Goal: Task Accomplishment & Management: Use online tool/utility

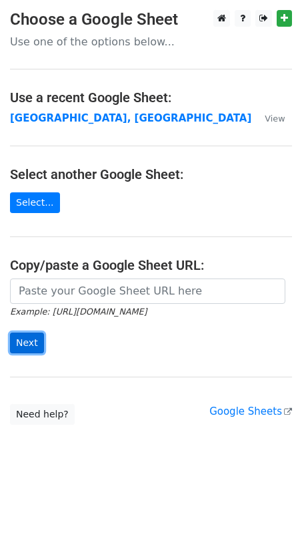
click at [24, 343] on input "Next" at bounding box center [27, 342] width 34 height 21
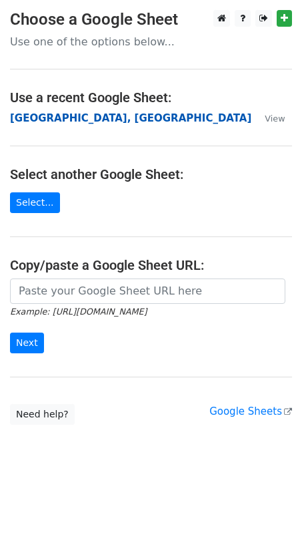
click at [36, 115] on strong "[GEOGRAPHIC_DATA], [GEOGRAPHIC_DATA]" at bounding box center [131, 118] width 242 height 12
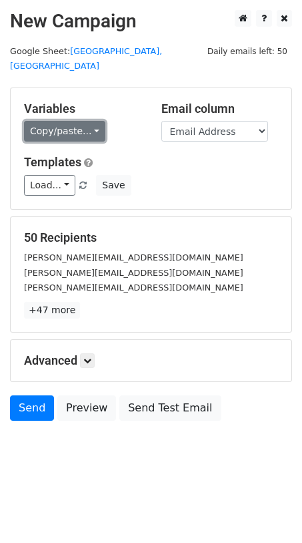
click at [89, 121] on link "Copy/paste..." at bounding box center [64, 131] width 81 height 21
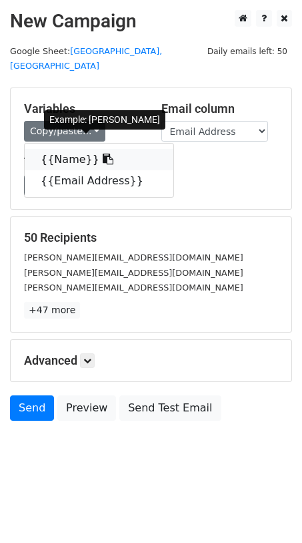
click at [103, 154] on icon at bounding box center [108, 159] width 11 height 11
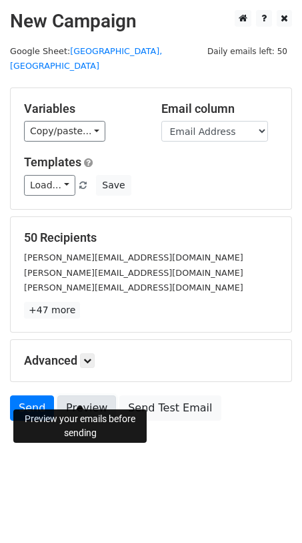
click at [85, 396] on link "Preview" at bounding box center [86, 407] width 59 height 25
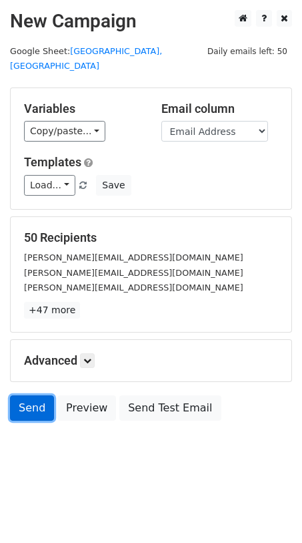
click at [39, 395] on link "Send" at bounding box center [32, 407] width 44 height 25
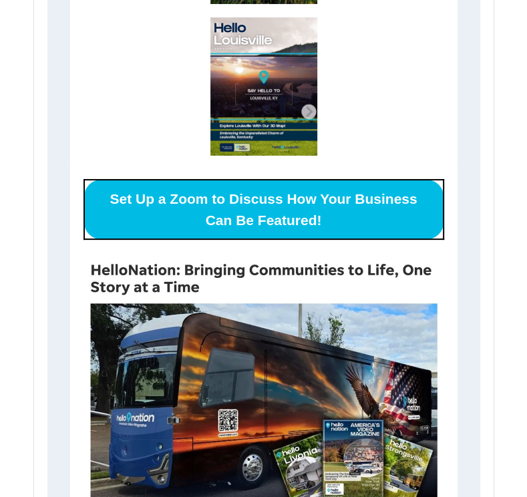
scroll to position [2670, 0]
